Goal: Find specific page/section: Find specific page/section

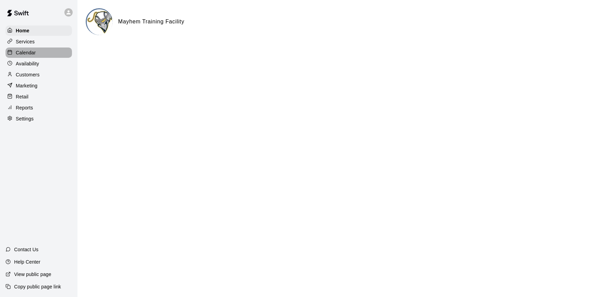
click at [30, 51] on p "Calendar" at bounding box center [26, 52] width 20 height 7
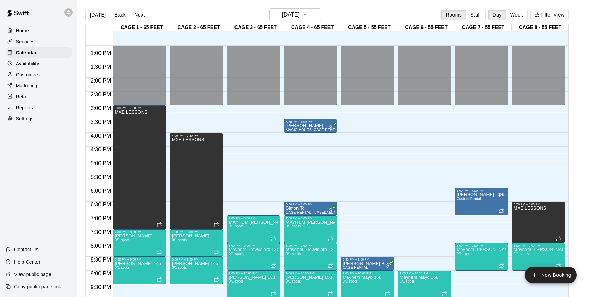
scroll to position [402, 0]
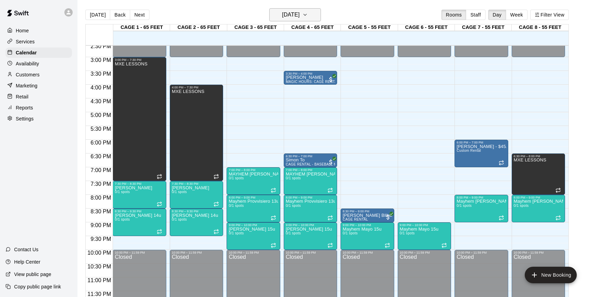
click at [299, 17] on h6 "[DATE]" at bounding box center [291, 15] width 18 height 10
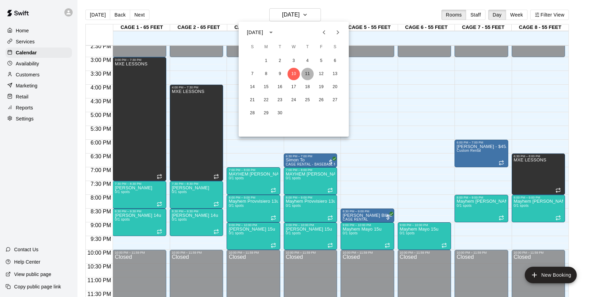
click at [308, 74] on button "11" at bounding box center [307, 74] width 12 height 12
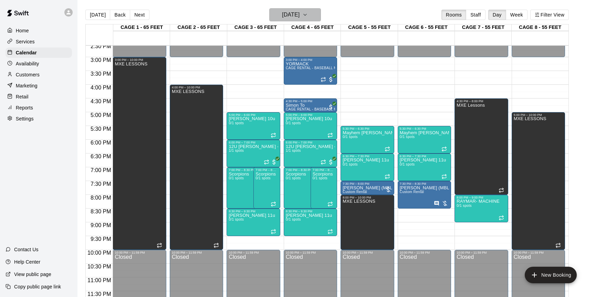
click at [319, 19] on button "[DATE]" at bounding box center [295, 14] width 52 height 13
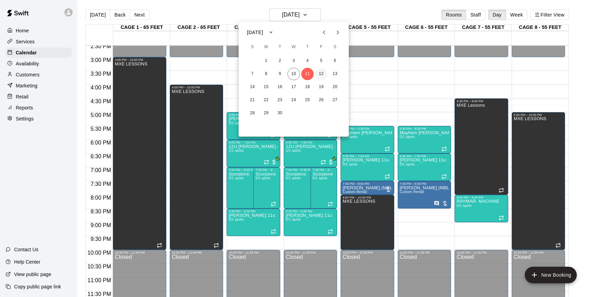
click at [324, 73] on button "12" at bounding box center [321, 74] width 12 height 12
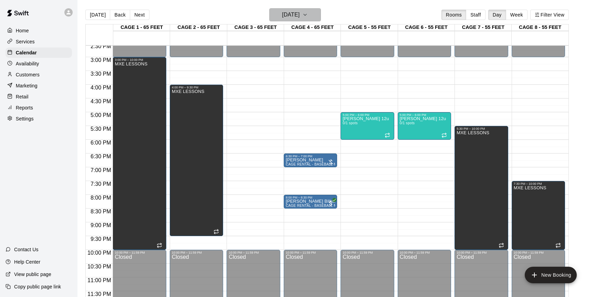
click at [307, 12] on button "[DATE]" at bounding box center [295, 14] width 52 height 13
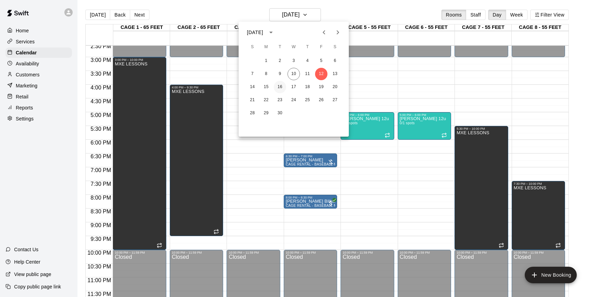
click at [276, 84] on button "16" at bounding box center [280, 87] width 12 height 12
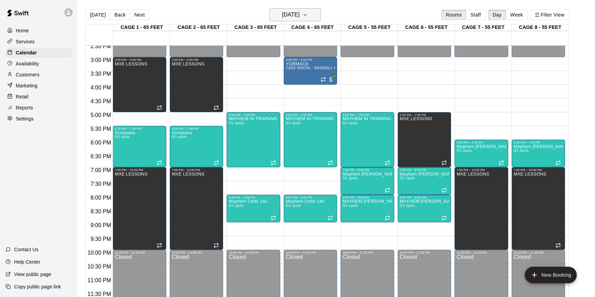
click at [299, 15] on h6 "[DATE]" at bounding box center [291, 15] width 18 height 10
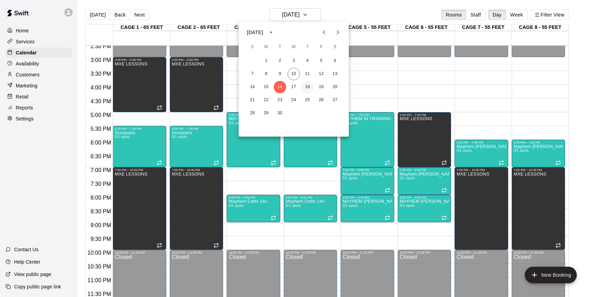
click at [312, 86] on button "18" at bounding box center [307, 87] width 12 height 12
